Goal: Task Accomplishment & Management: Manage account settings

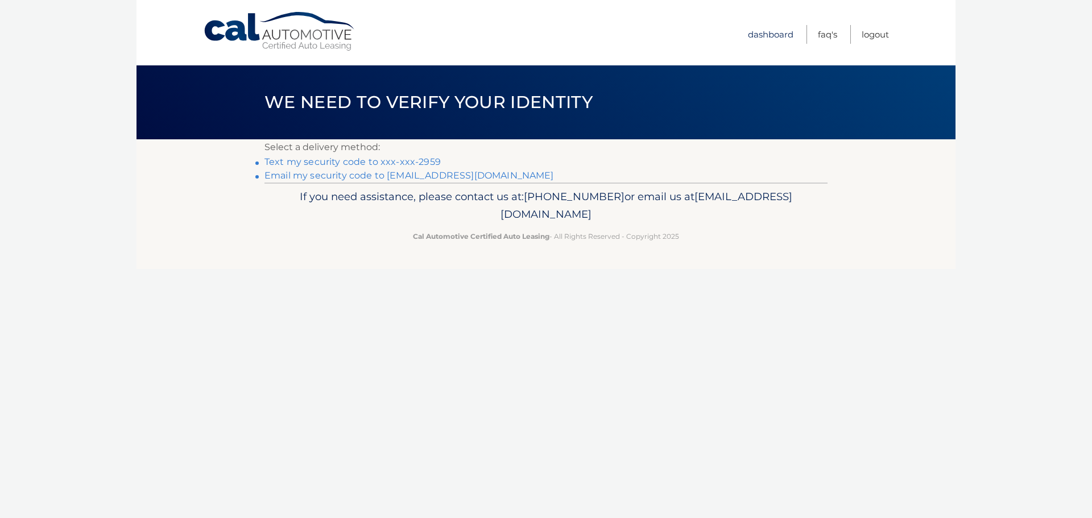
click at [768, 35] on link "Dashboard" at bounding box center [771, 34] width 46 height 19
click at [776, 32] on link "Dashboard" at bounding box center [771, 34] width 46 height 19
click at [320, 160] on link "Text my security code to xxx-xxx-2959" at bounding box center [353, 161] width 176 height 11
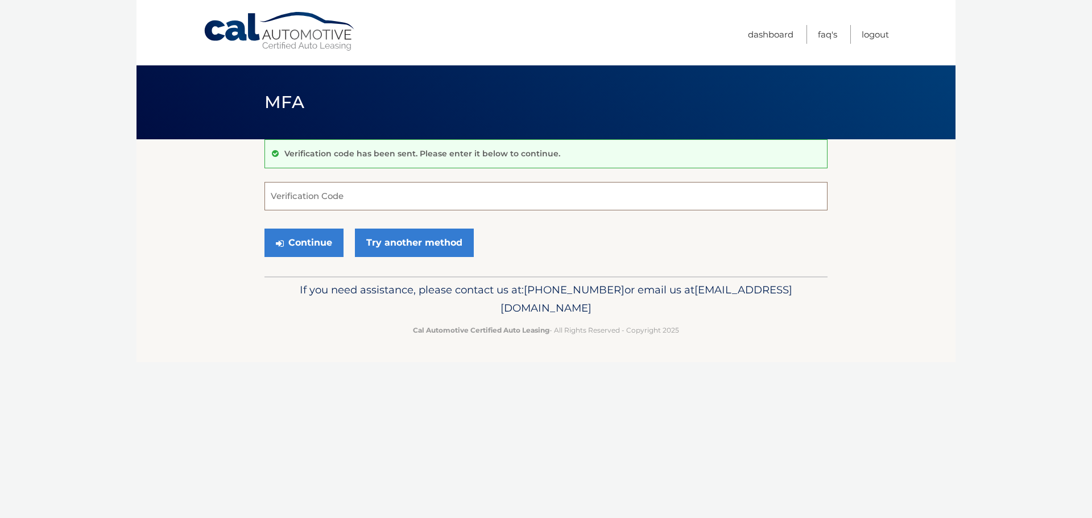
click at [312, 204] on input "Verification Code" at bounding box center [546, 196] width 563 height 28
type input "868450"
click at [304, 248] on button "Continue" at bounding box center [304, 243] width 79 height 28
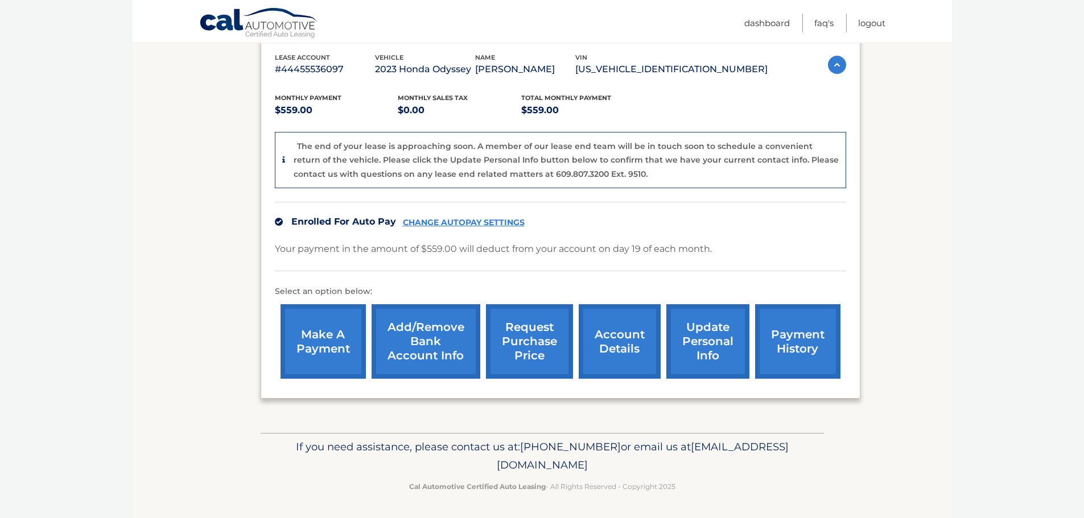
scroll to position [199, 0]
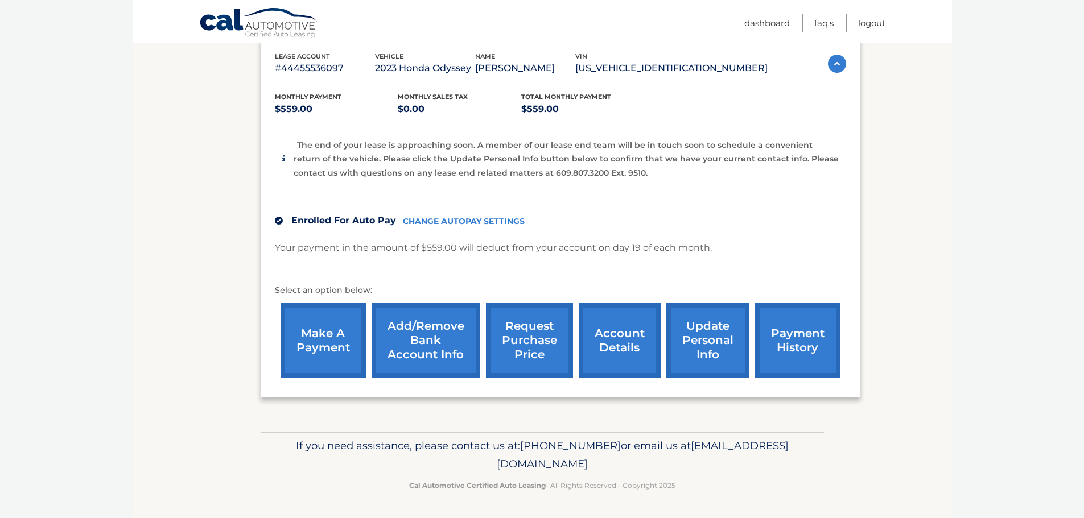
click at [820, 341] on link "payment history" at bounding box center [797, 340] width 85 height 75
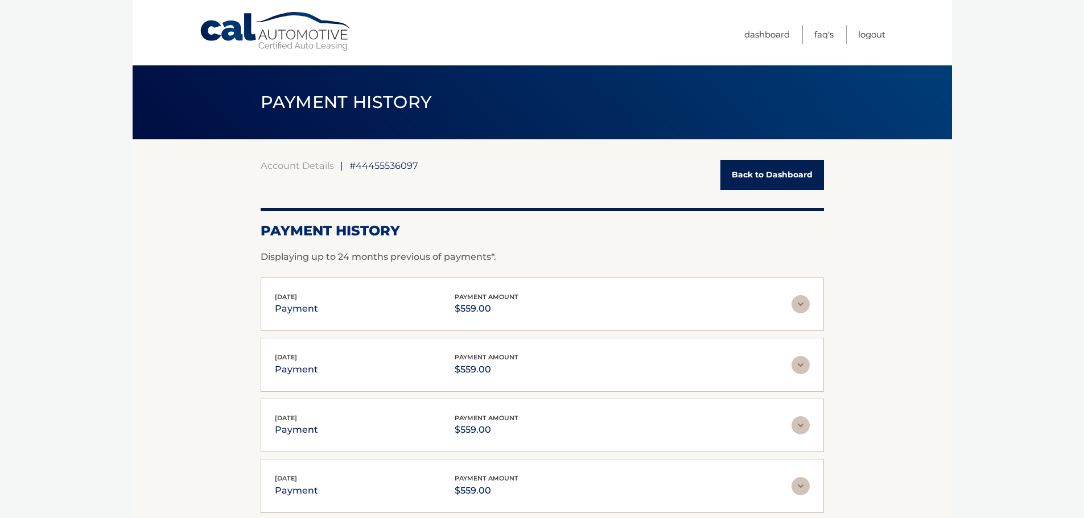
click at [789, 177] on link "Back to Dashboard" at bounding box center [772, 175] width 104 height 30
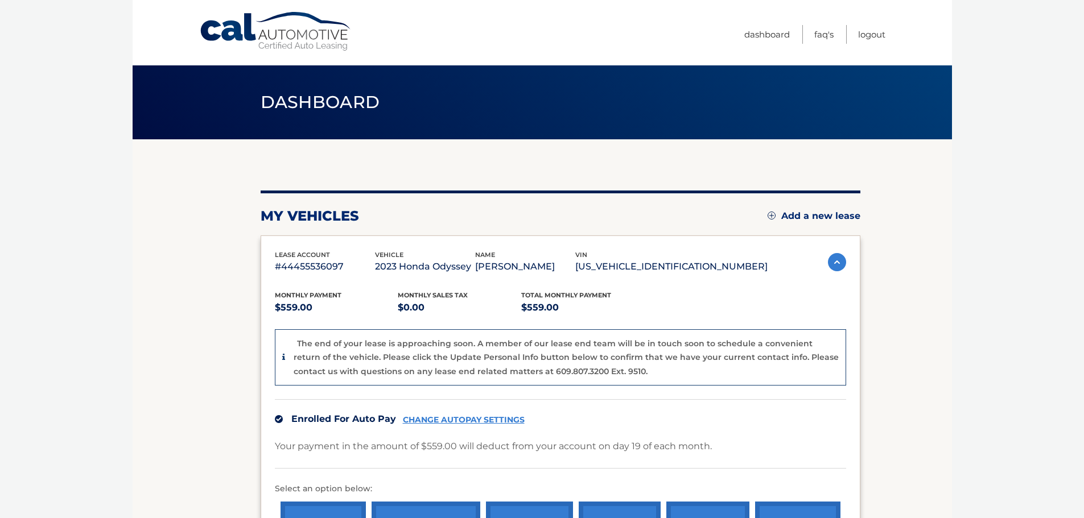
scroll to position [57, 0]
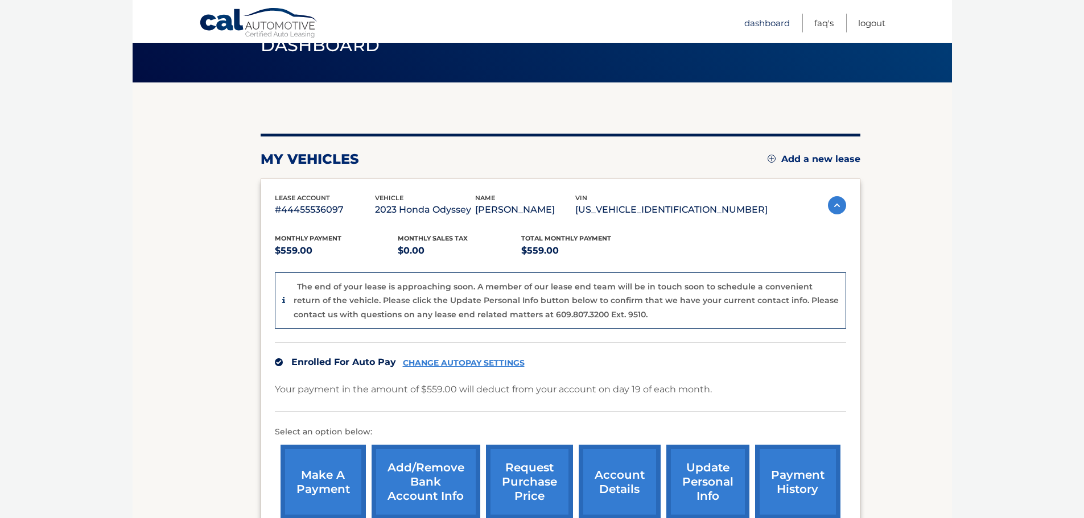
click at [759, 24] on link "Dashboard" at bounding box center [767, 23] width 46 height 19
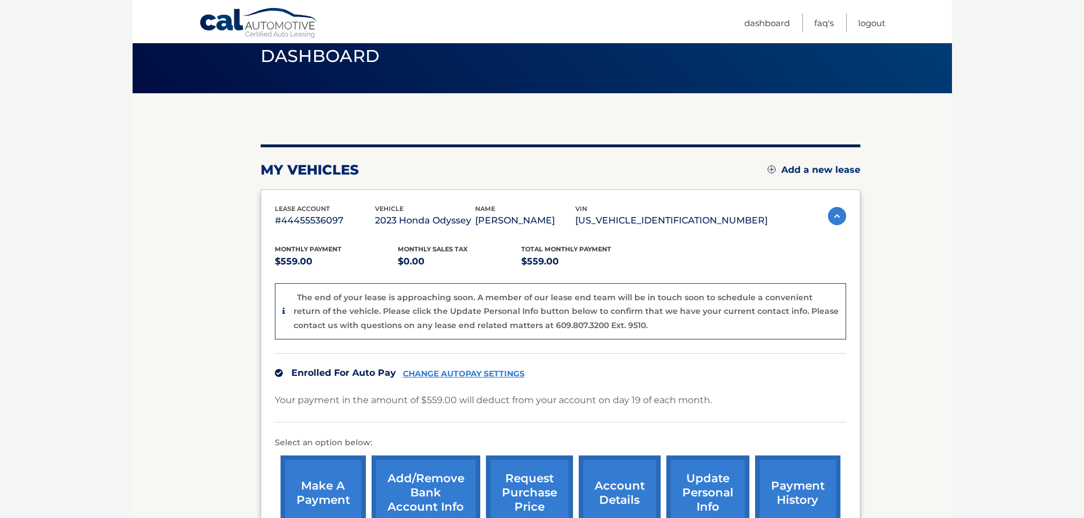
scroll to position [114, 0]
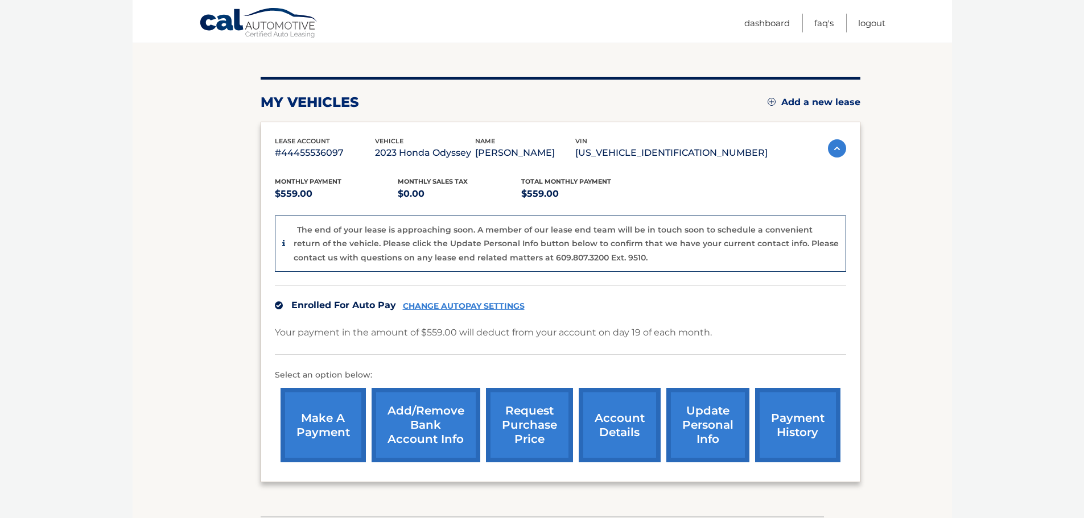
click at [612, 421] on link "account details" at bounding box center [620, 425] width 82 height 75
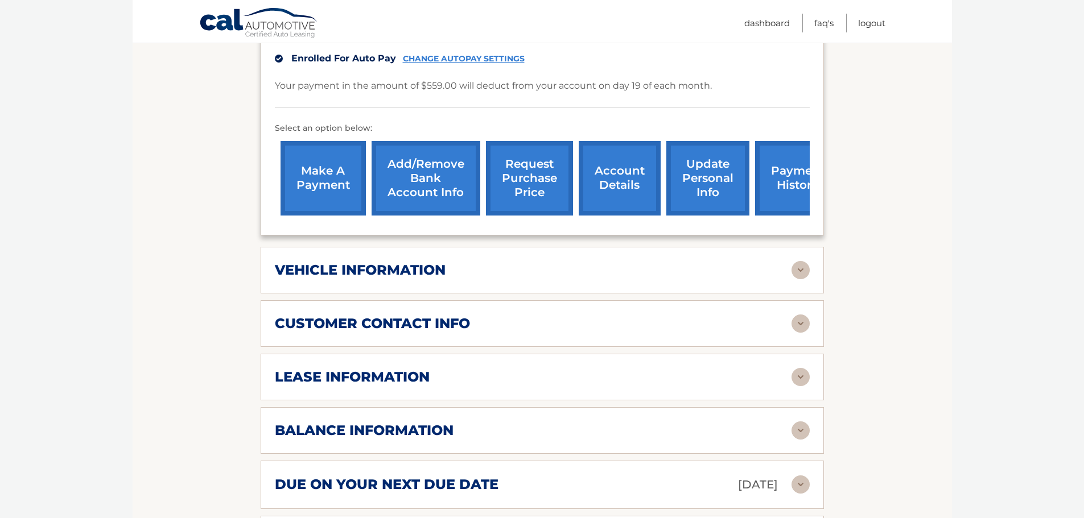
scroll to position [341, 0]
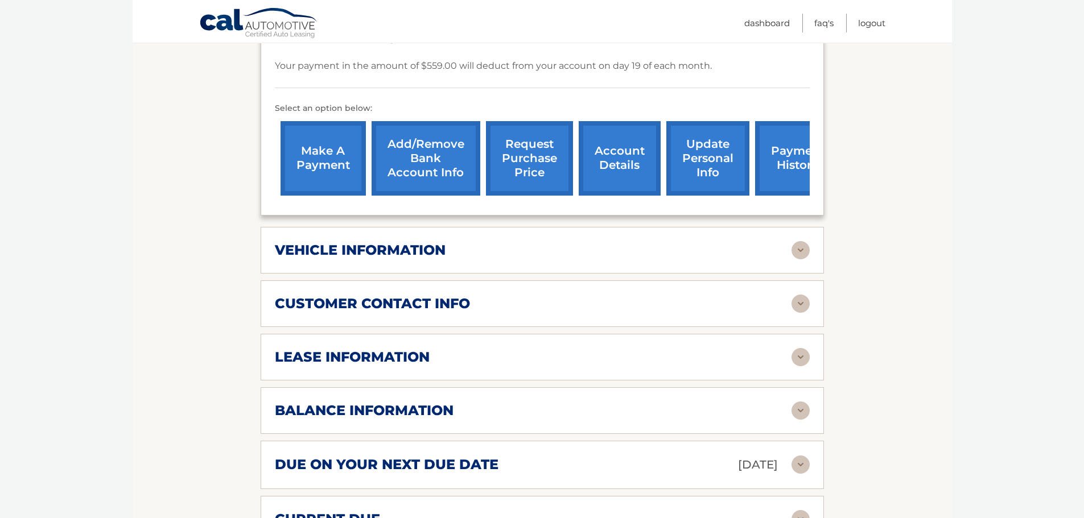
click at [806, 348] on img at bounding box center [800, 357] width 18 height 18
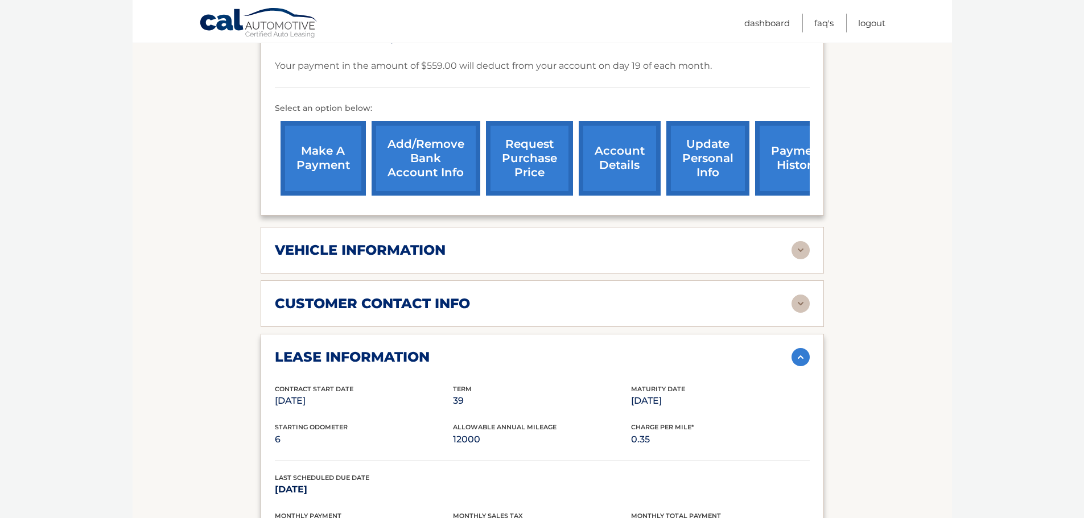
click at [796, 241] on img at bounding box center [800, 250] width 18 height 18
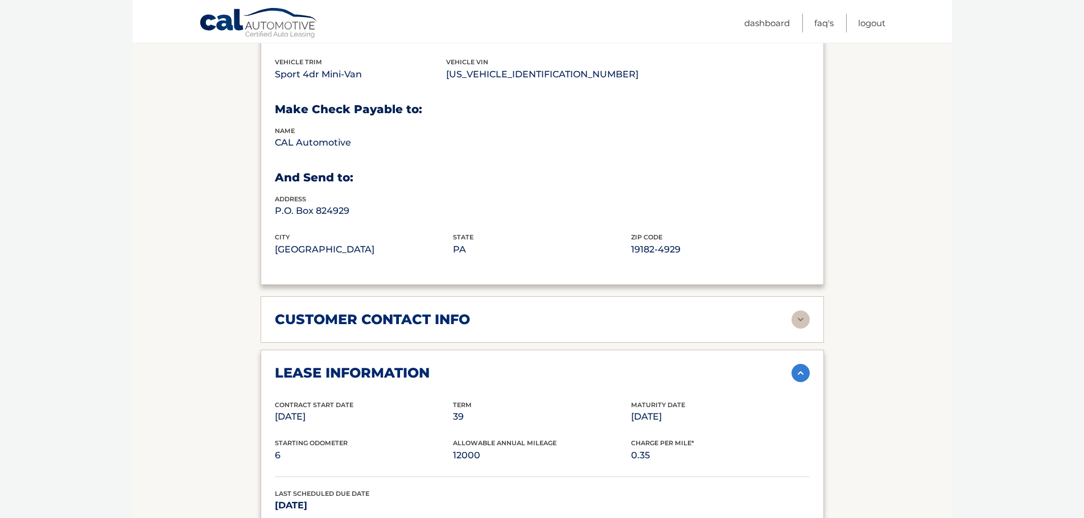
scroll to position [372, 0]
